Goal: Information Seeking & Learning: Learn about a topic

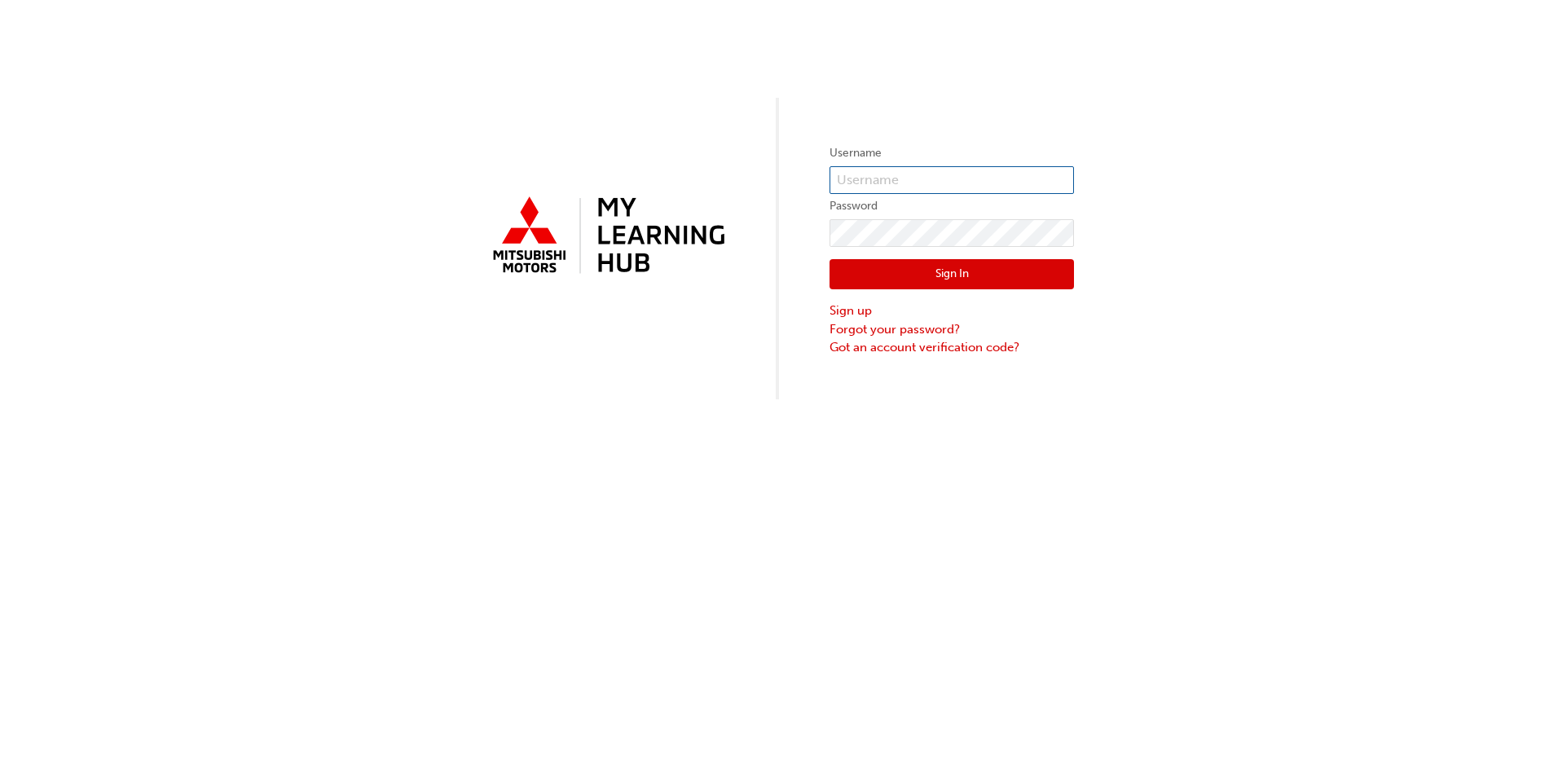
type input "0005951880"
click at [856, 172] on input "0005951880" at bounding box center [952, 180] width 245 height 28
click at [988, 108] on div "Username 0005951880 Password Sign In Sign up Forgot your password? Got an accou…" at bounding box center [779, 200] width 1558 height 400
click at [933, 260] on button "Sign In" at bounding box center [952, 275] width 245 height 31
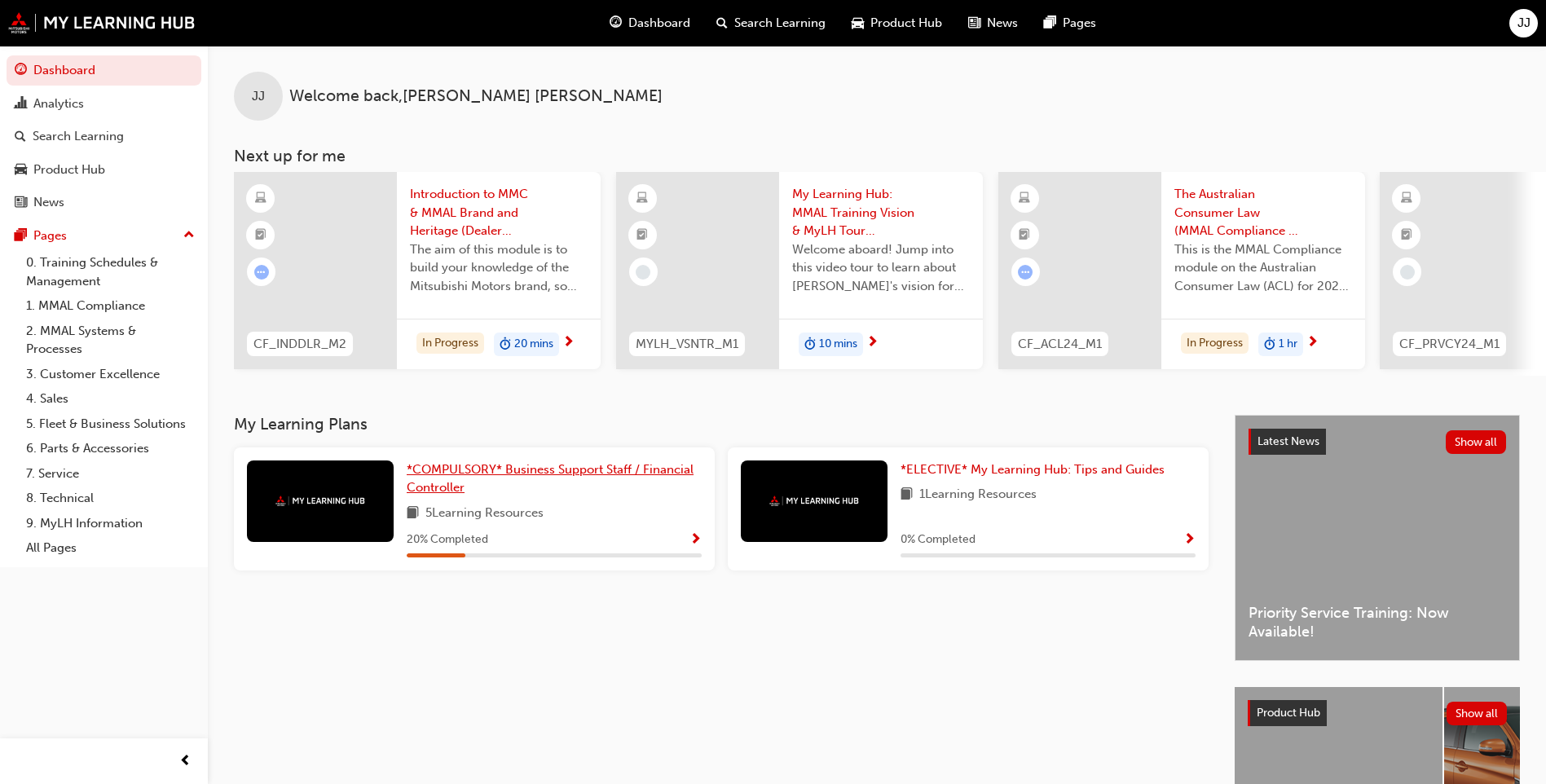
click at [648, 469] on span "*COMPULSORY* Business Support Staff / Financial Controller" at bounding box center [550, 479] width 287 height 33
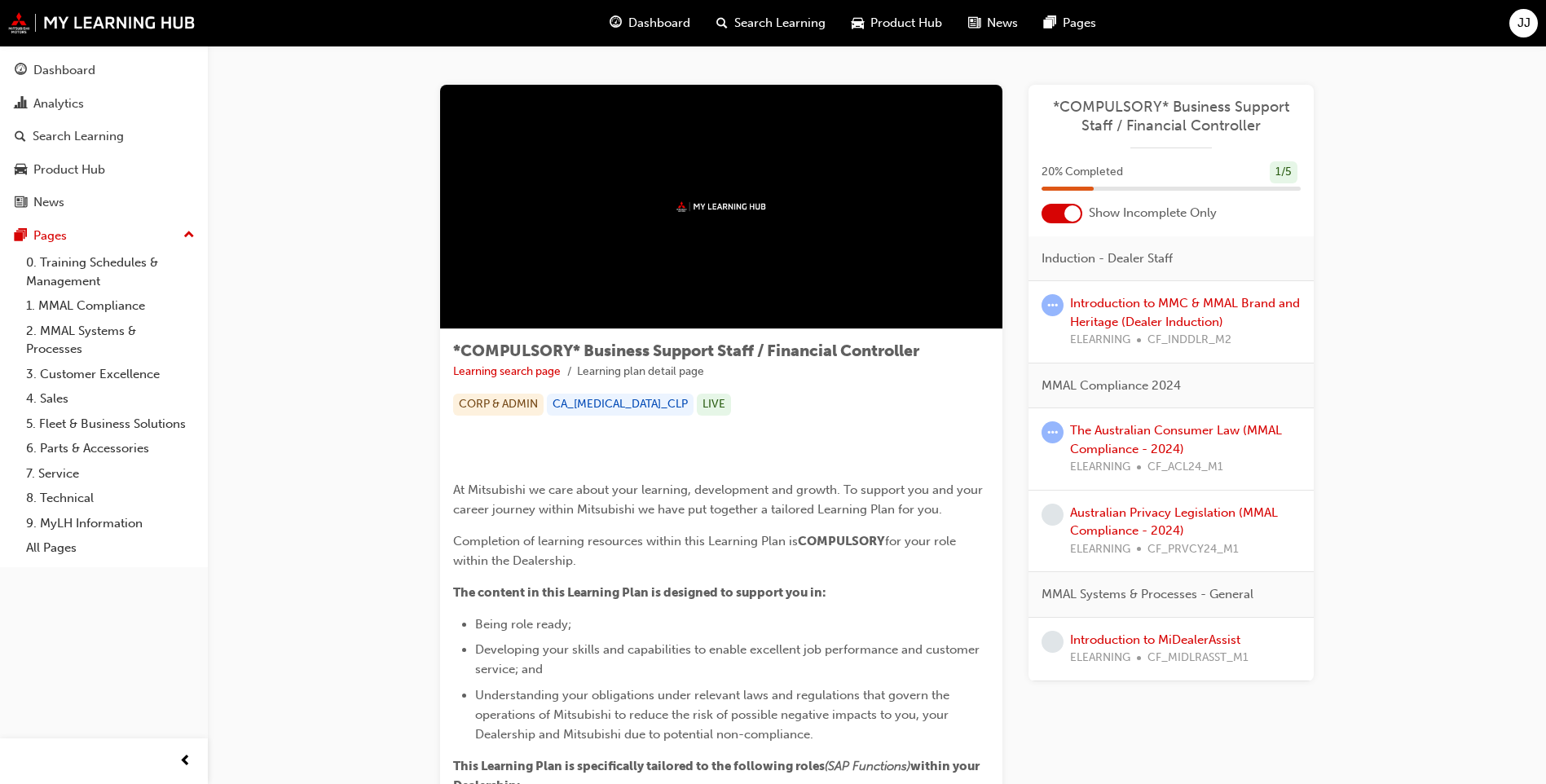
click at [667, 192] on div at bounding box center [721, 206] width 562 height 245
click at [700, 229] on div at bounding box center [721, 206] width 562 height 245
click at [544, 400] on div "CORP & ADMIN" at bounding box center [498, 404] width 91 height 22
click at [514, 401] on div "CORP & ADMIN" at bounding box center [498, 404] width 91 height 22
click at [502, 373] on link "Learning search page" at bounding box center [506, 370] width 107 height 14
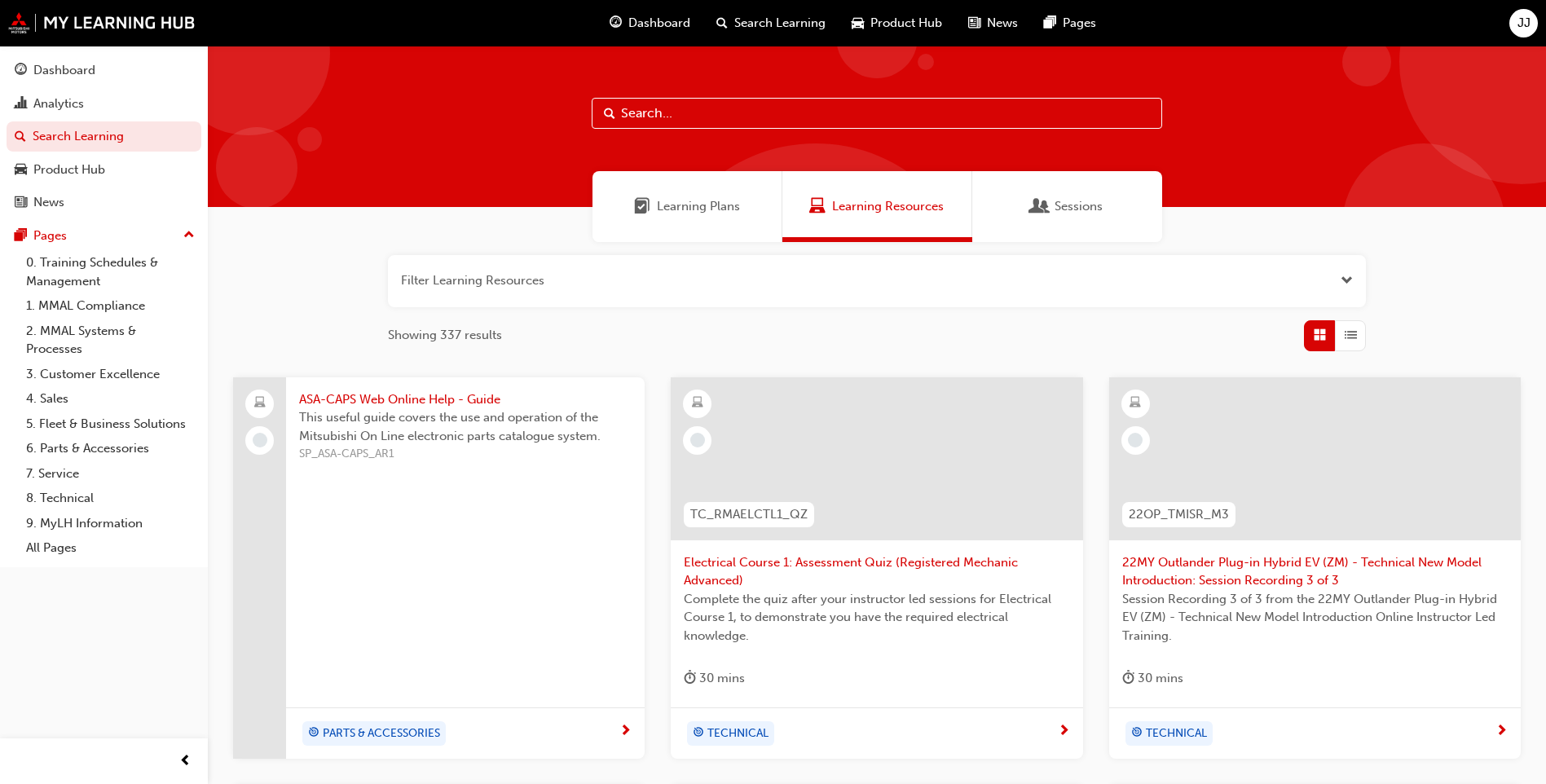
scroll to position [245, 0]
click at [52, 67] on div "Dashboard" at bounding box center [64, 71] width 62 height 18
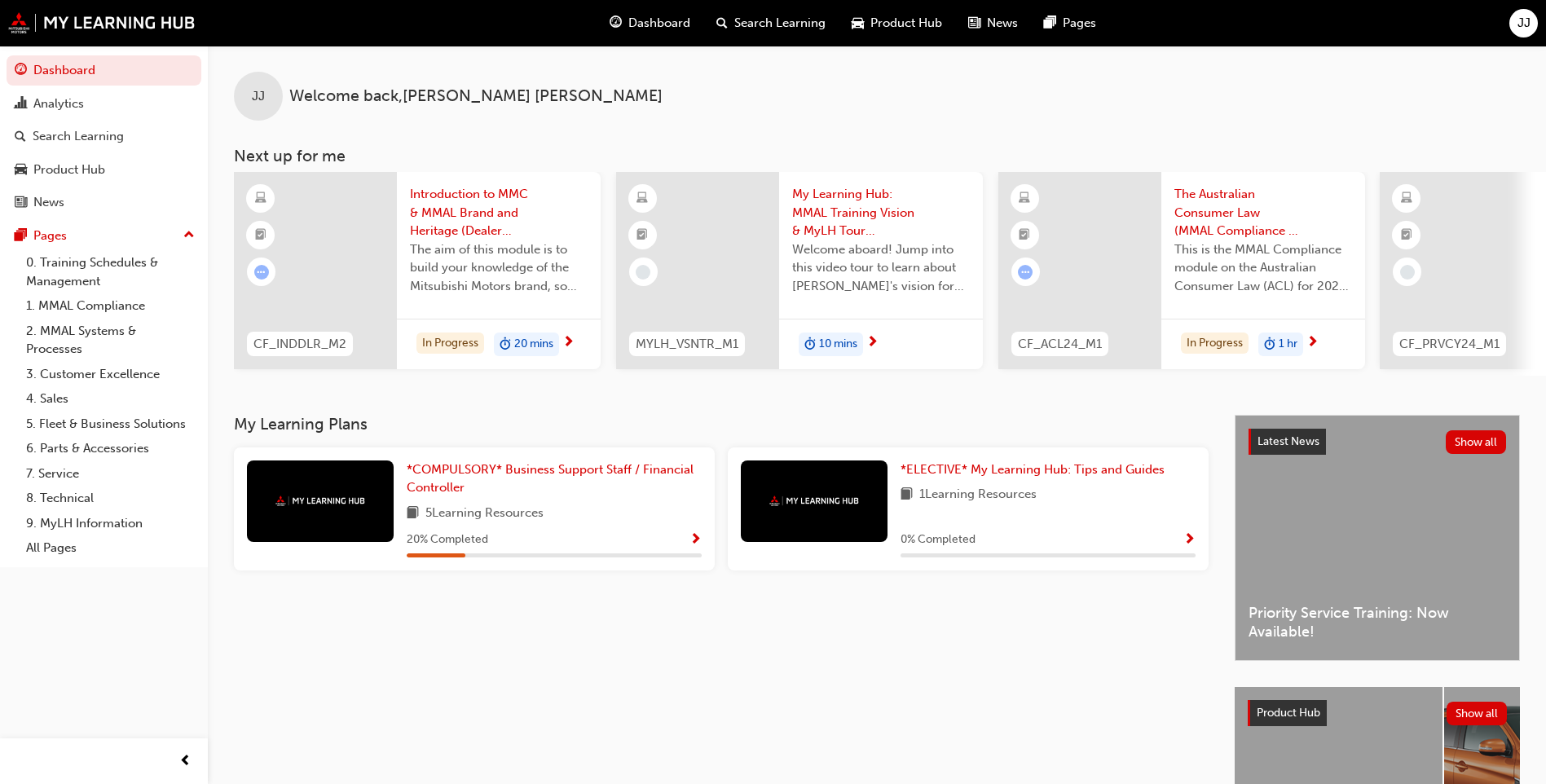
click at [532, 341] on span "20 mins" at bounding box center [534, 344] width 39 height 18
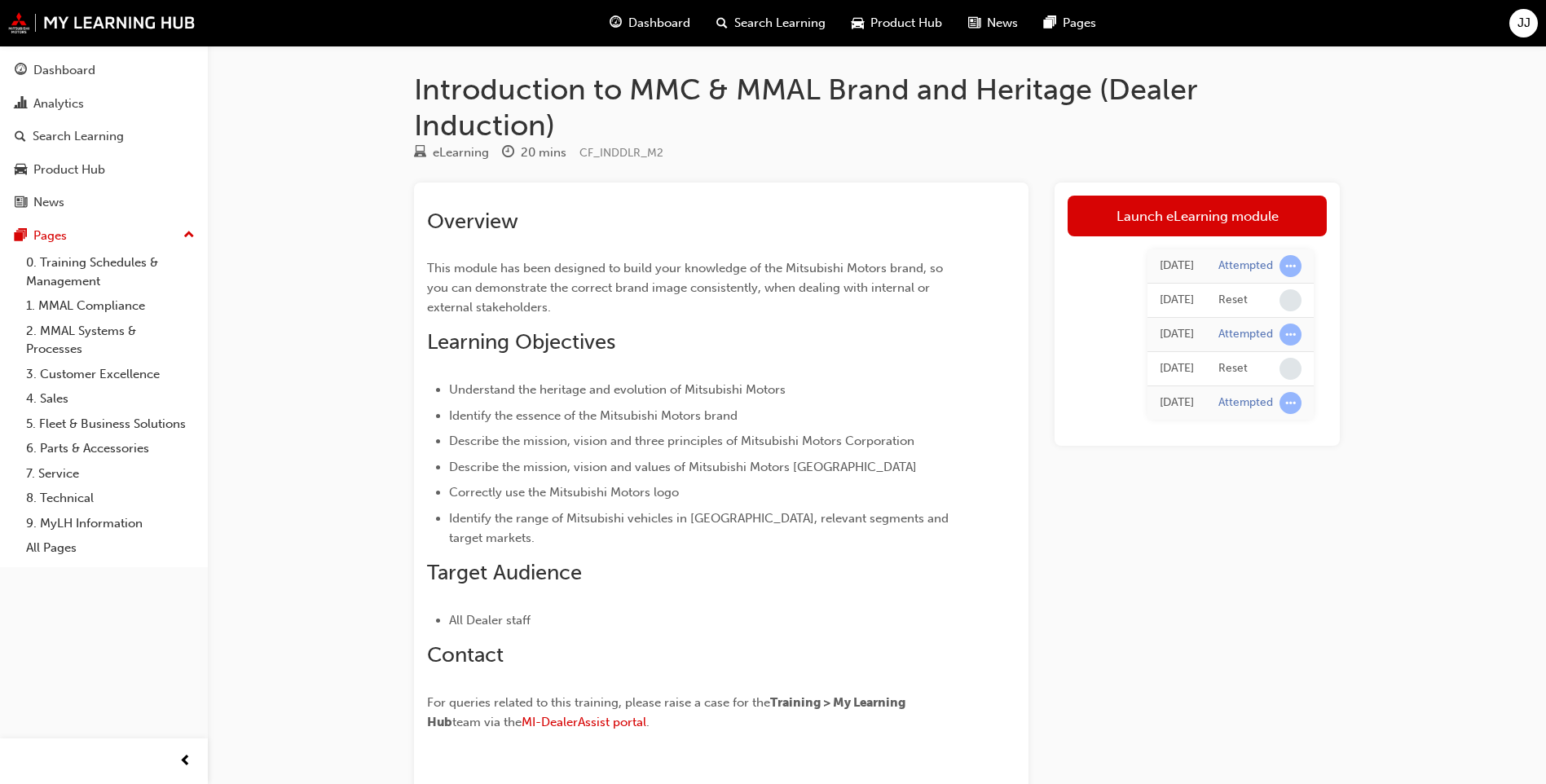
scroll to position [82, 0]
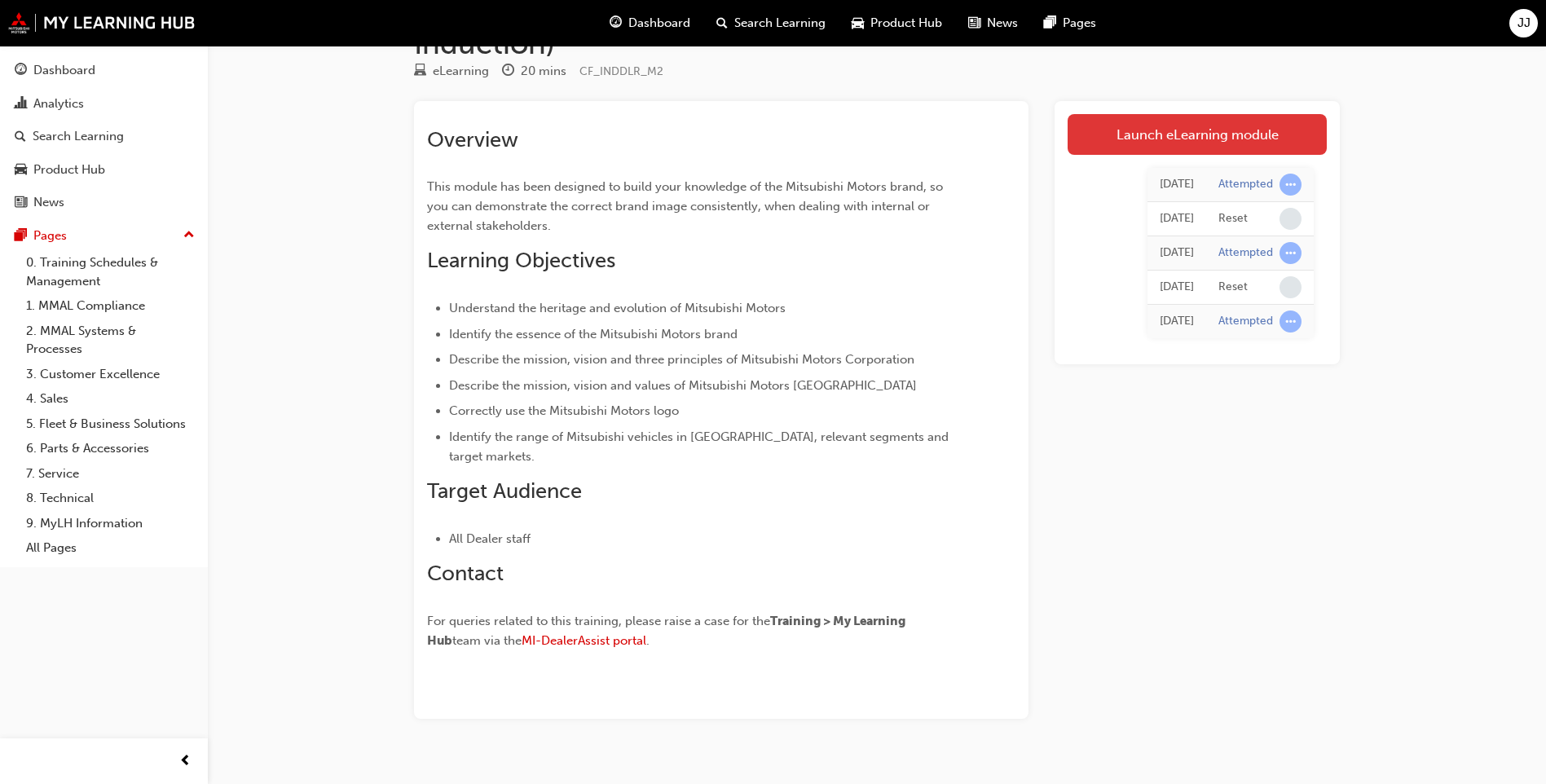
click at [1216, 132] on link "Launch eLearning module" at bounding box center [1197, 134] width 260 height 40
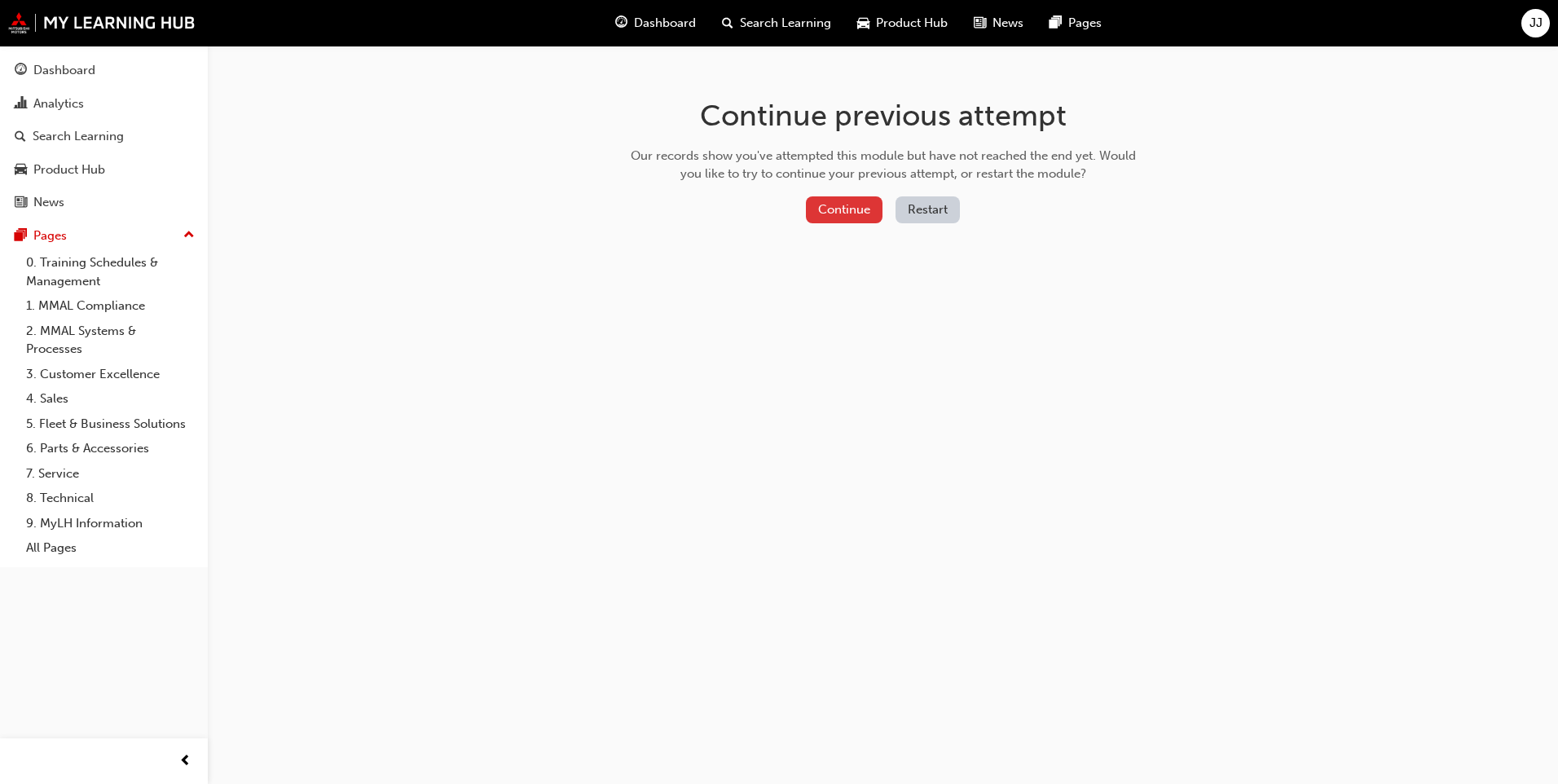
click at [861, 211] on button "Continue" at bounding box center [845, 209] width 77 height 27
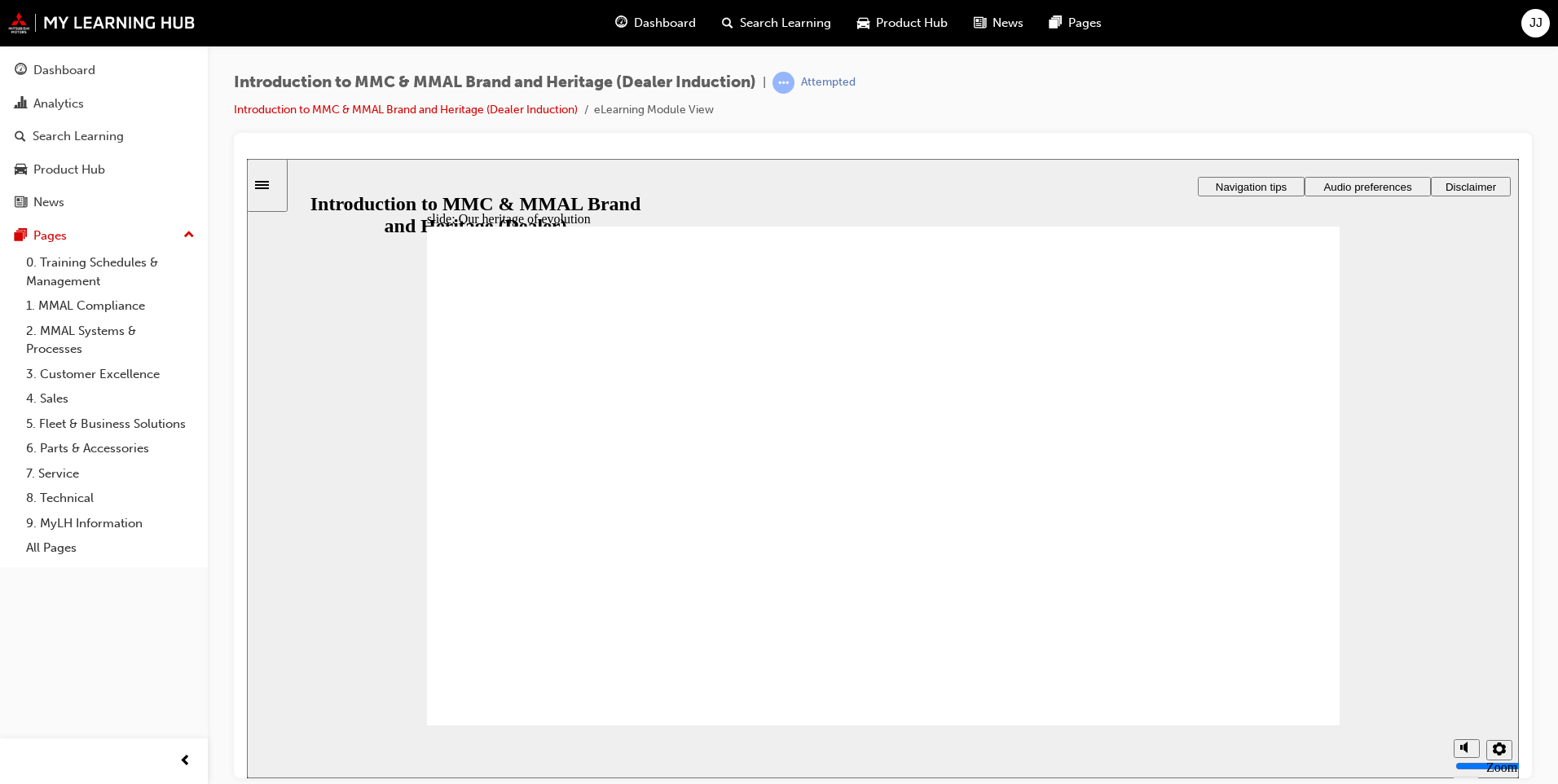
click at [1468, 158] on div at bounding box center [882, 158] width 1272 height 0
drag, startPoint x: 1283, startPoint y: 519, endPoint x: 1305, endPoint y: 525, distance: 22.8
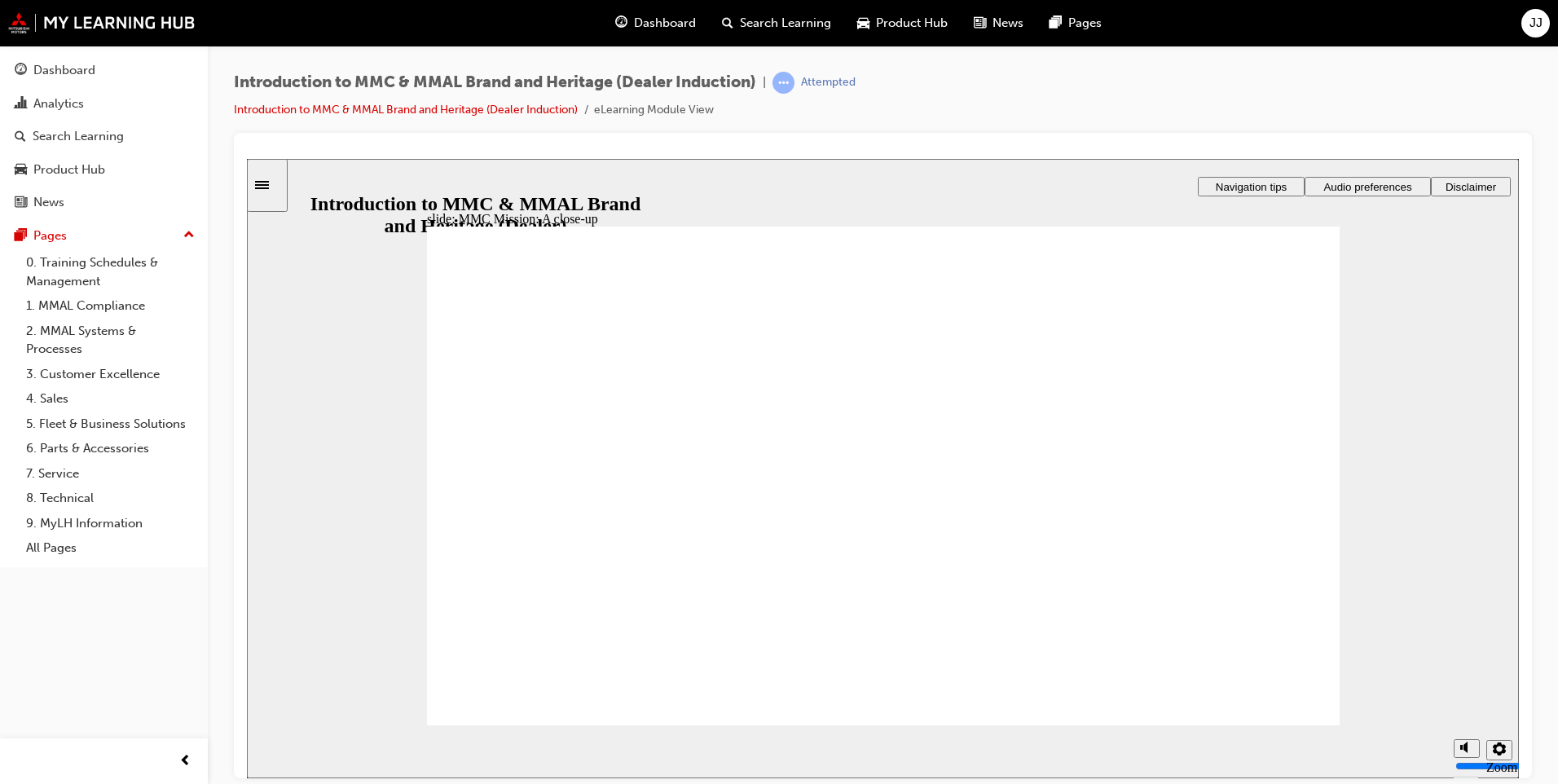
drag, startPoint x: 877, startPoint y: 478, endPoint x: 1010, endPoint y: 551, distance: 151.7
drag, startPoint x: 517, startPoint y: 332, endPoint x: 828, endPoint y: 338, distance: 311.1
drag, startPoint x: 820, startPoint y: 337, endPoint x: 1064, endPoint y: 348, distance: 244.2
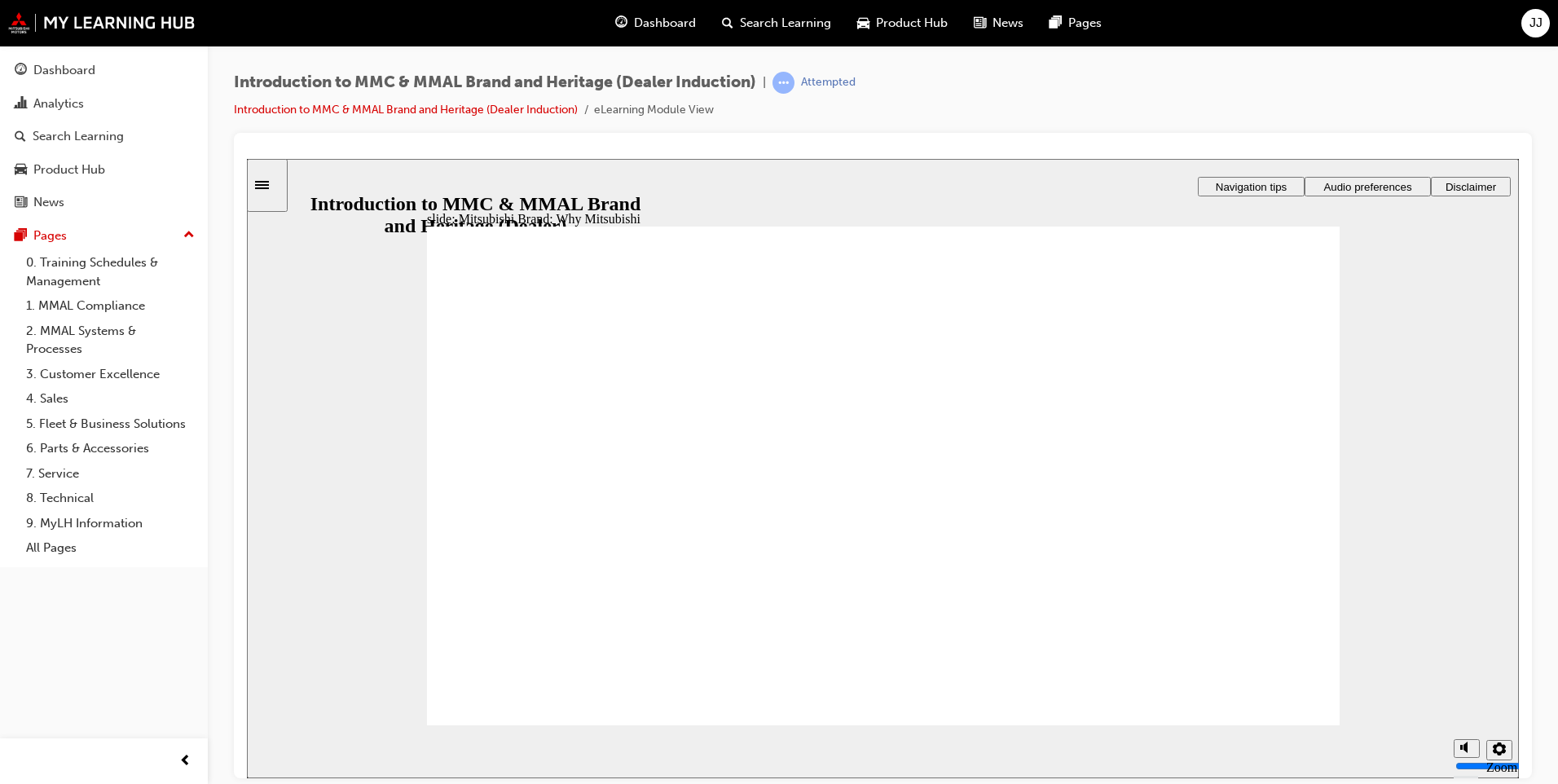
drag, startPoint x: 670, startPoint y: 387, endPoint x: 726, endPoint y: 546, distance: 168.6
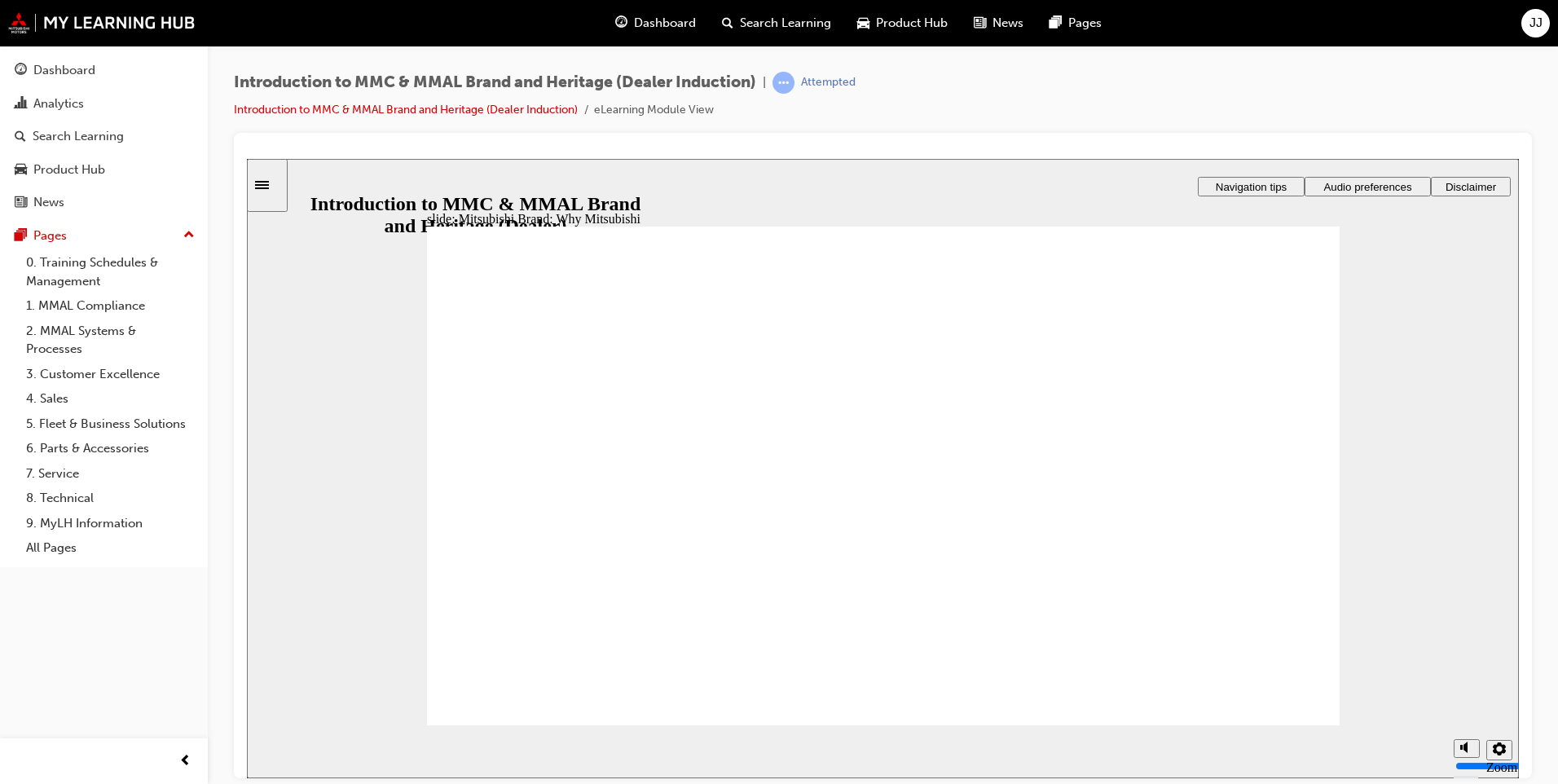
drag, startPoint x: 468, startPoint y: 384, endPoint x: 751, endPoint y: 488, distance: 301.5
drag, startPoint x: 519, startPoint y: 371, endPoint x: 689, endPoint y: 456, distance: 190.1
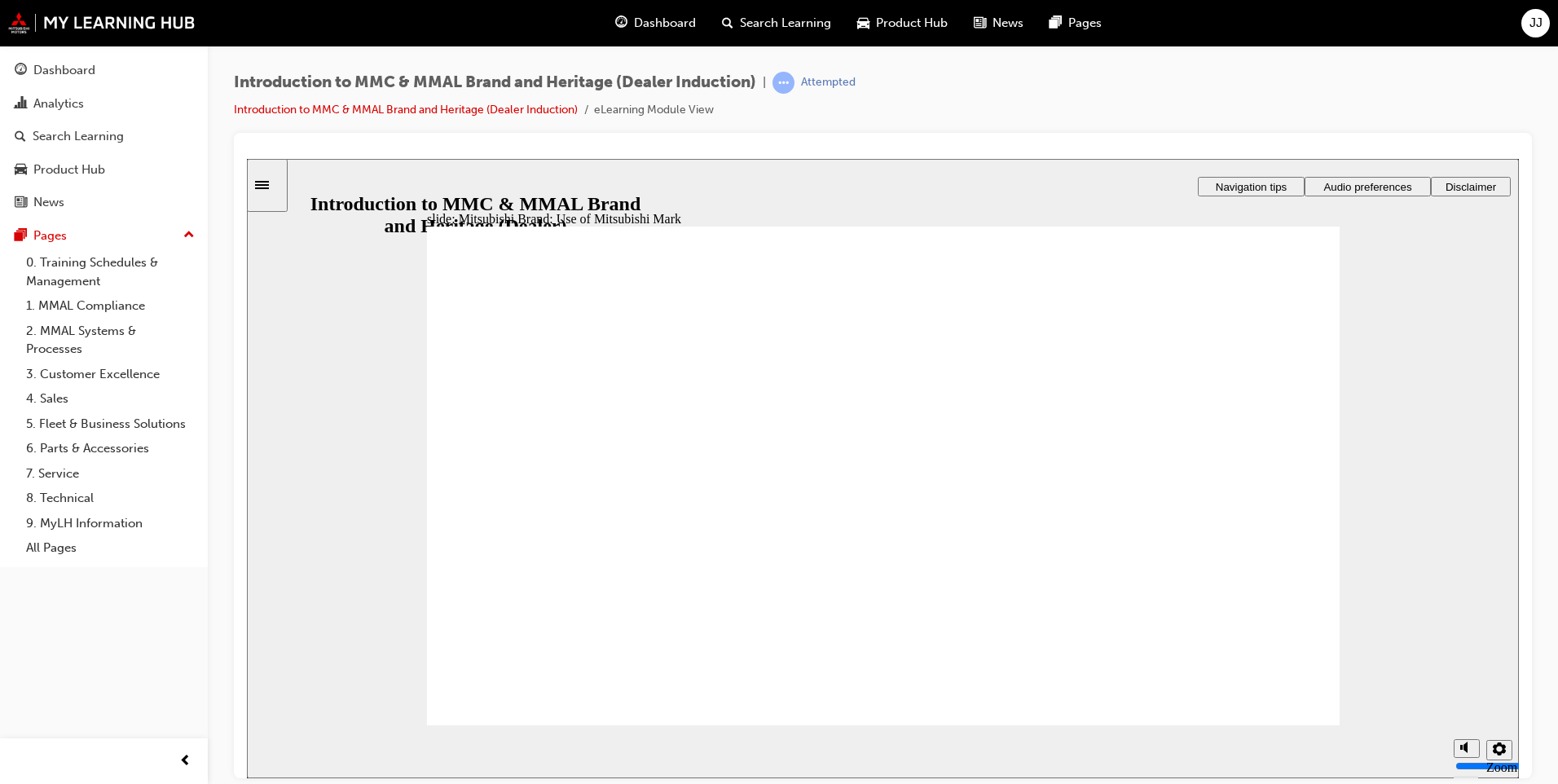
drag, startPoint x: 761, startPoint y: 501, endPoint x: 1147, endPoint y: 593, distance: 396.8
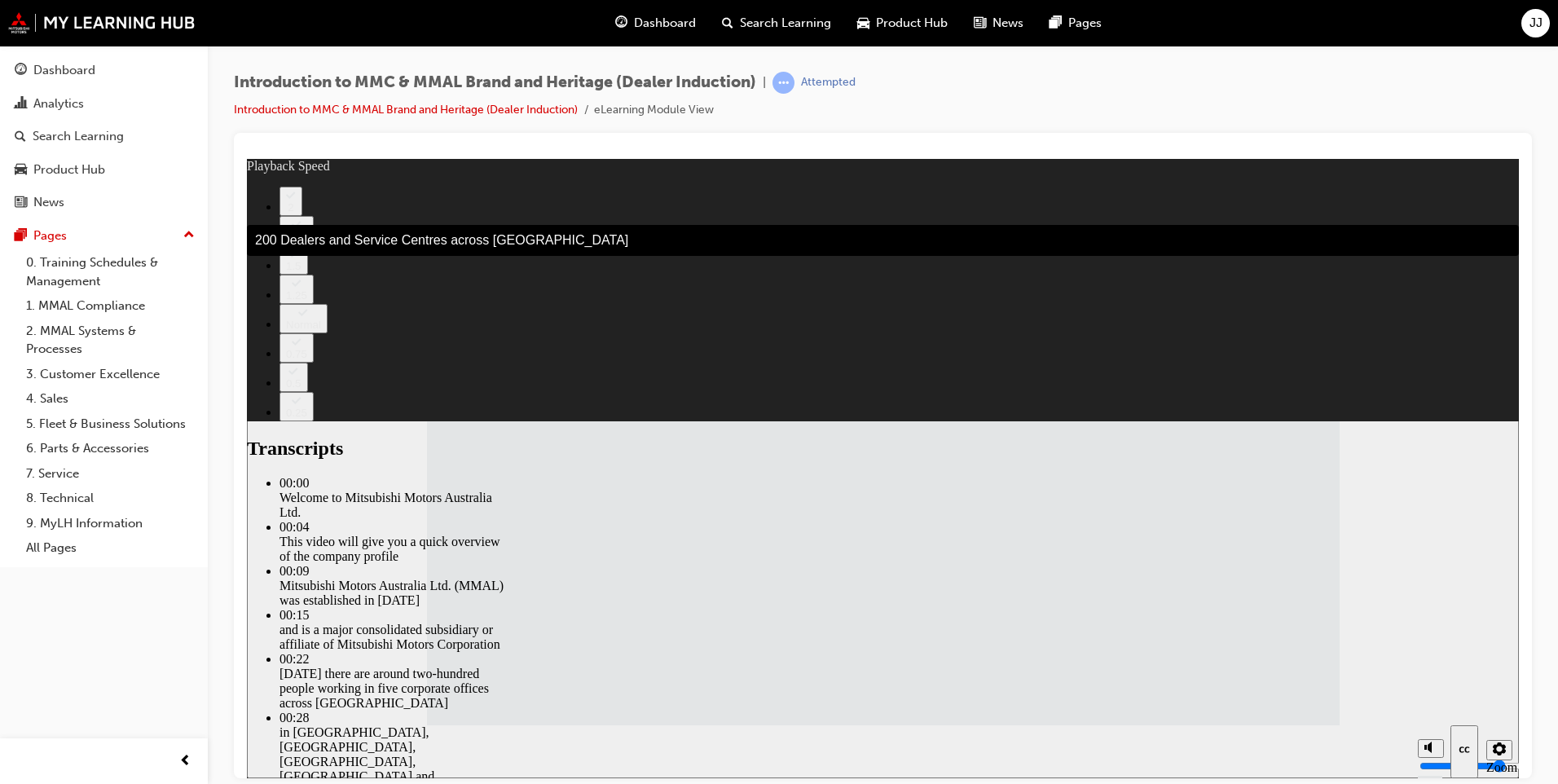
drag, startPoint x: 810, startPoint y: 612, endPoint x: 861, endPoint y: 580, distance: 60.2
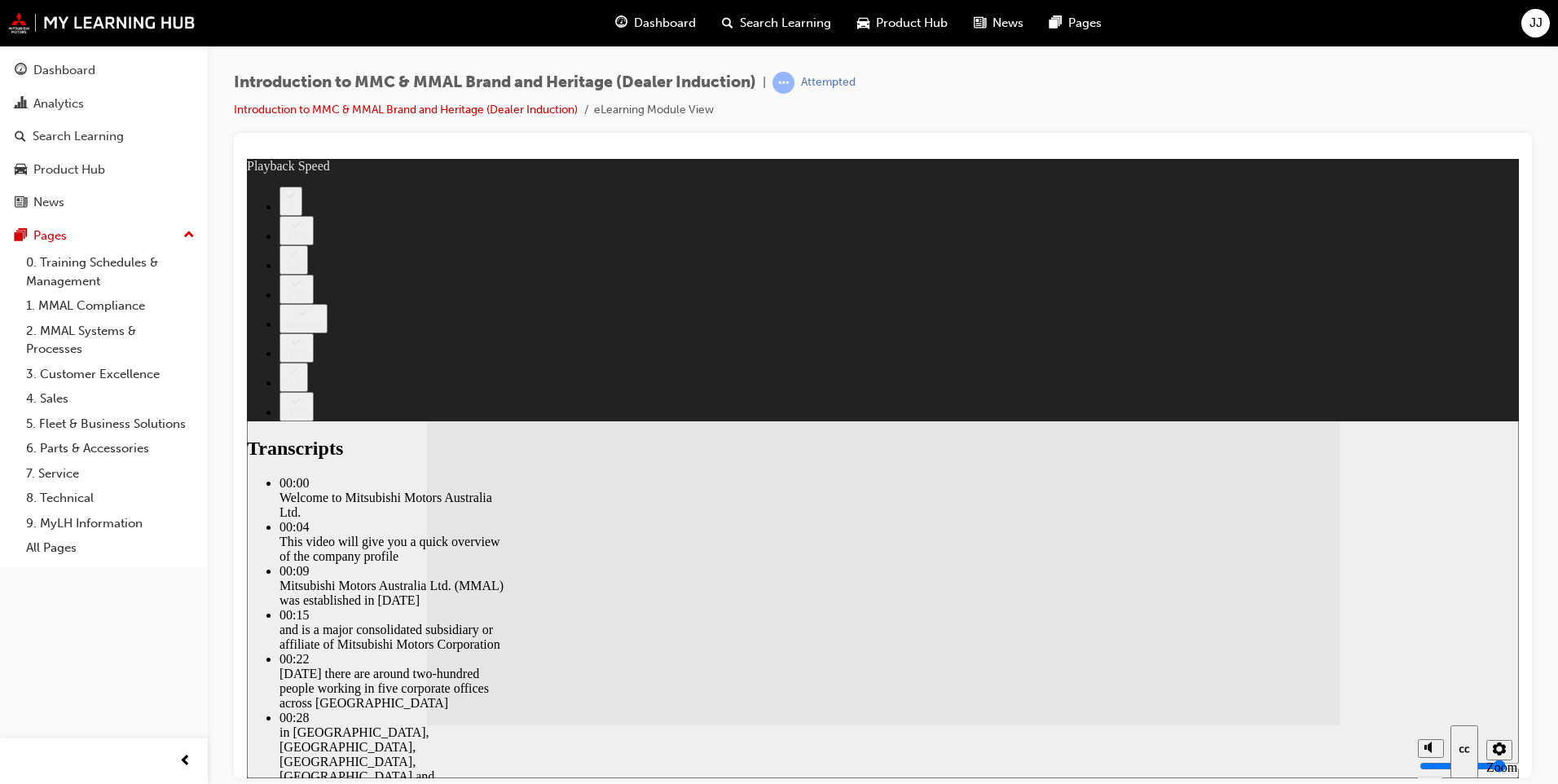
type input "112"
